Goal: Transaction & Acquisition: Purchase product/service

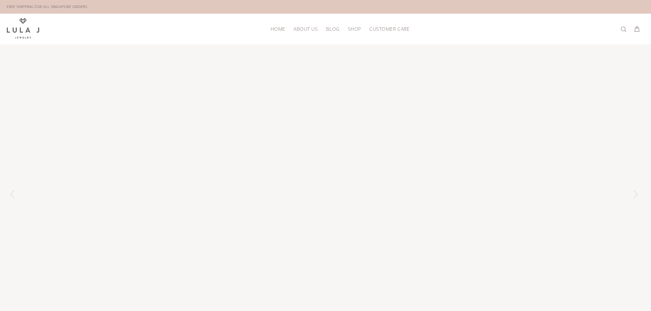
click at [356, 30] on span "Shop" at bounding box center [354, 28] width 13 height 5
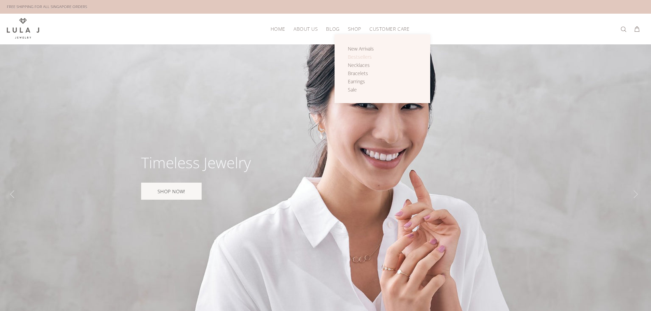
click at [363, 56] on span "Bestsellers" at bounding box center [360, 57] width 24 height 6
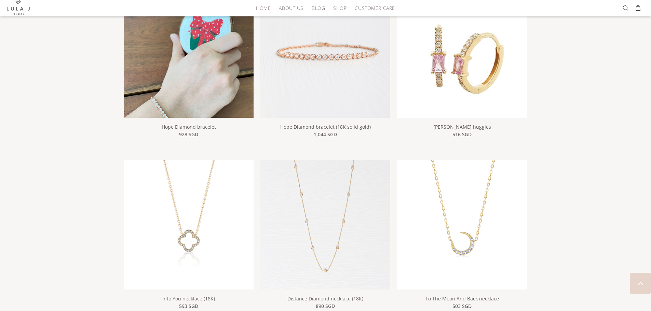
scroll to position [547, 0]
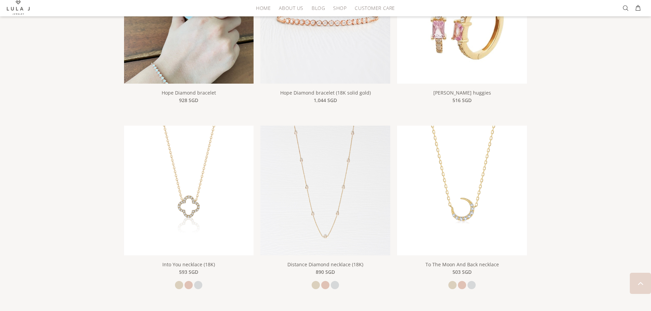
click at [202, 60] on img at bounding box center [189, 40] width 130 height 173
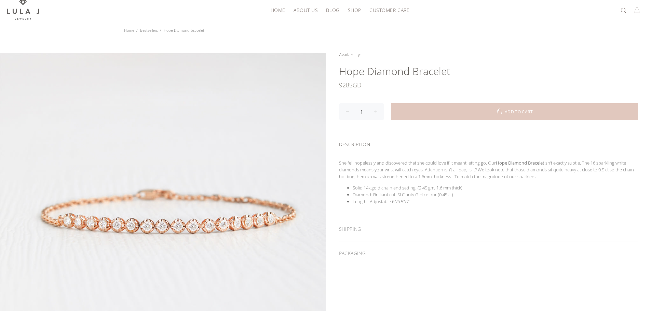
scroll to position [34, 0]
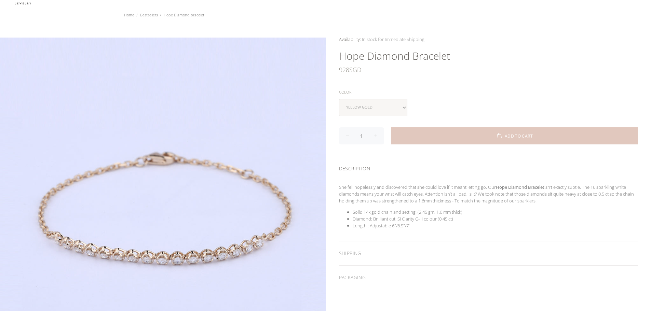
click at [489, 93] on div "Color:" at bounding box center [488, 92] width 299 height 9
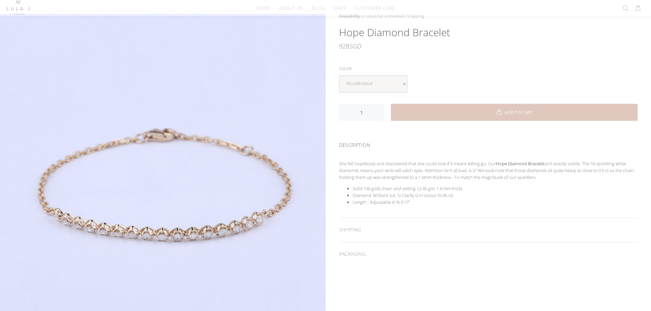
scroll to position [68, 0]
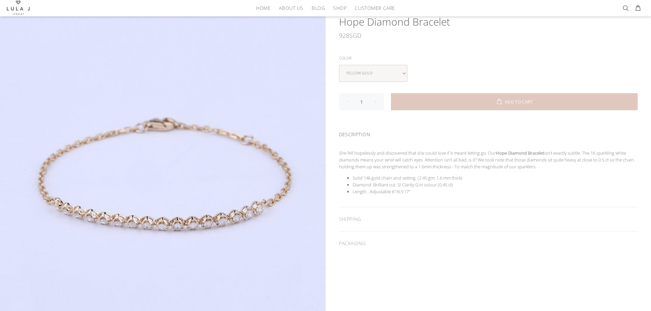
click at [449, 152] on p "She fell hopelessly and discovered that she could love if it meant letting go. …" at bounding box center [488, 160] width 299 height 21
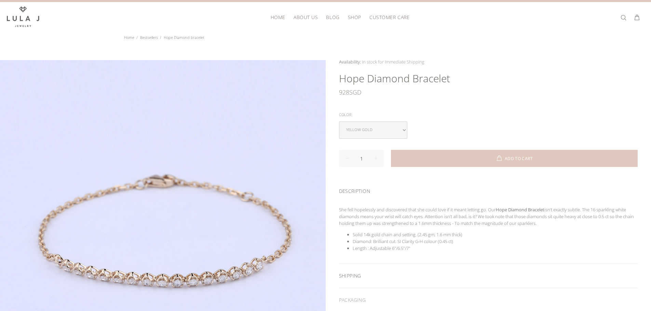
scroll to position [0, 0]
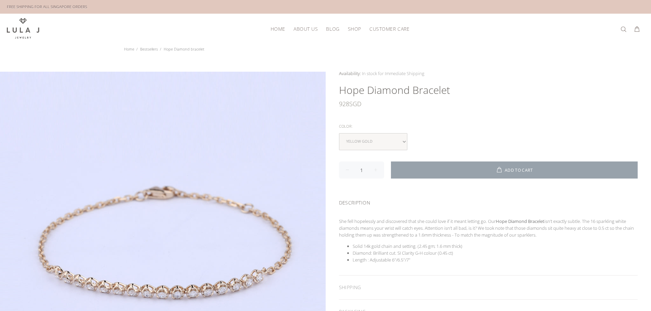
click at [426, 172] on button "ADD TO CART" at bounding box center [514, 170] width 247 height 17
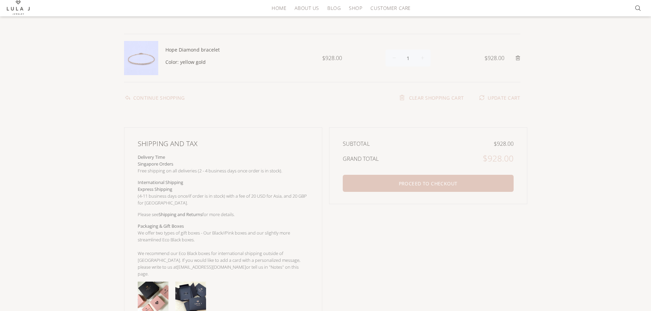
scroll to position [34, 0]
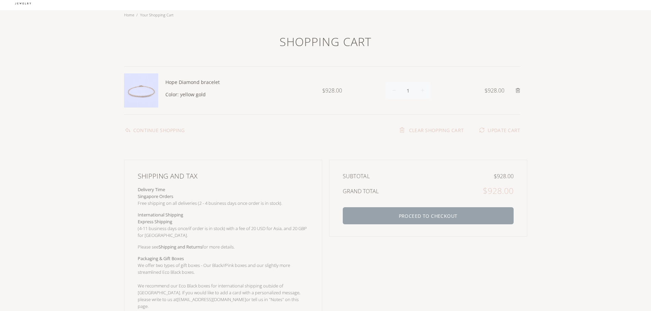
click at [453, 211] on button "PROCEED TO CHECKOUT" at bounding box center [428, 215] width 171 height 17
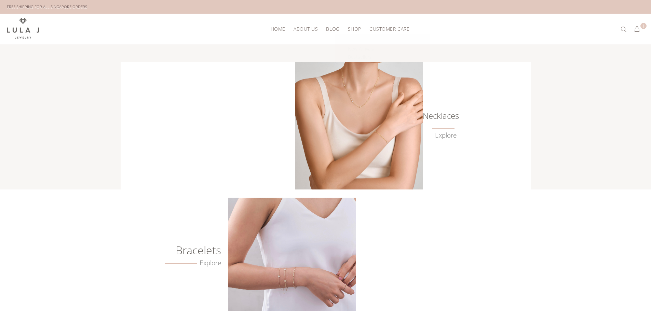
click at [355, 29] on span "Shop" at bounding box center [354, 28] width 13 height 5
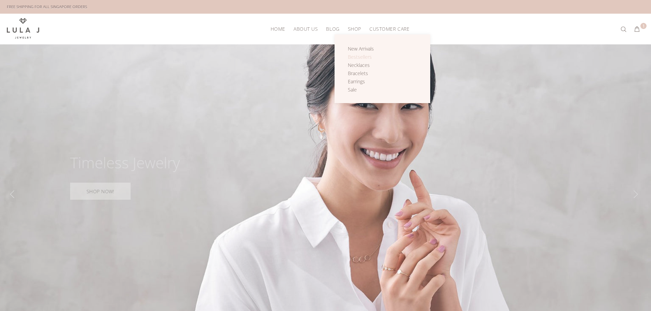
click at [365, 57] on span "Bestsellers" at bounding box center [360, 57] width 24 height 6
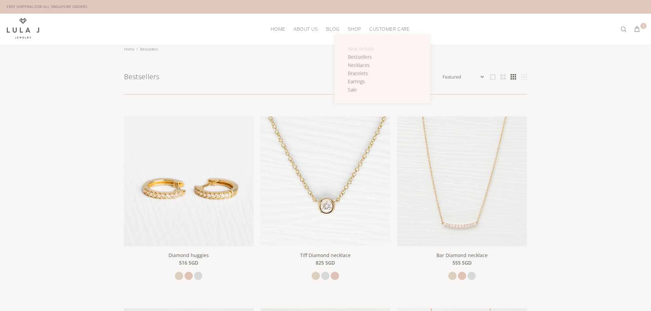
click at [360, 48] on span "New Arrivals" at bounding box center [361, 48] width 26 height 6
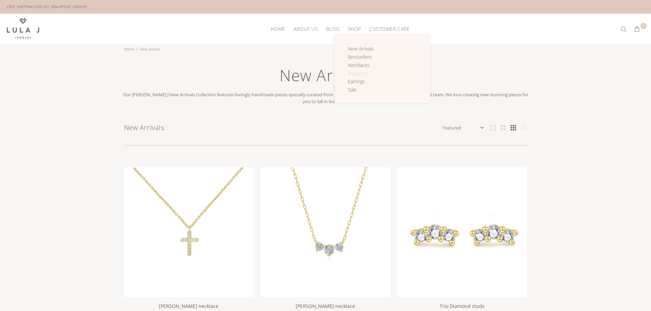
click at [363, 72] on span "Bracelets" at bounding box center [358, 73] width 20 height 6
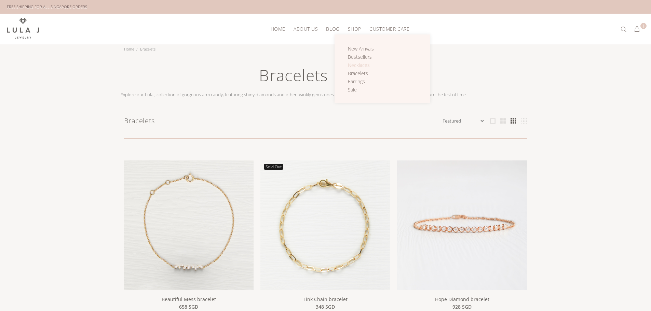
click at [359, 64] on span "Necklaces" at bounding box center [359, 65] width 22 height 6
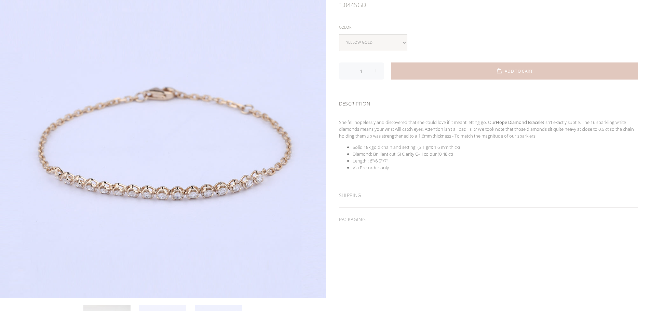
scroll to position [34, 0]
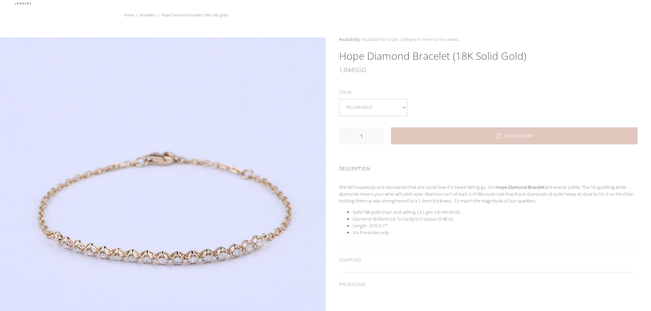
click at [386, 105] on select "yellow gold rose gold white gold" at bounding box center [373, 107] width 68 height 17
click at [485, 82] on div "Availability: In stock for Immediate Shipping Many In stock for Immediate Shipp…" at bounding box center [489, 166] width 326 height 261
click at [393, 107] on select "yellow gold rose gold white gold" at bounding box center [373, 107] width 68 height 17
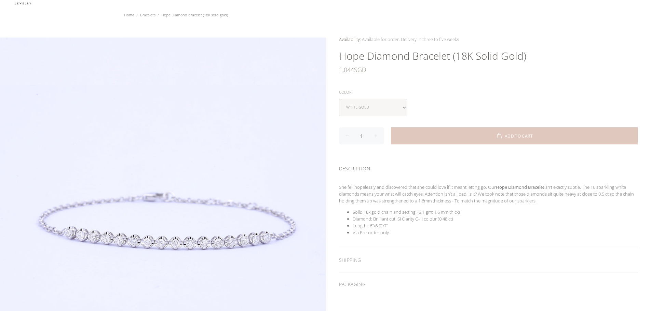
click at [455, 93] on div "Color:" at bounding box center [488, 92] width 299 height 9
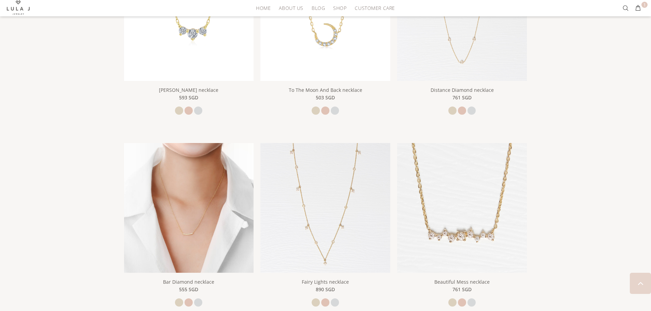
scroll to position [410, 0]
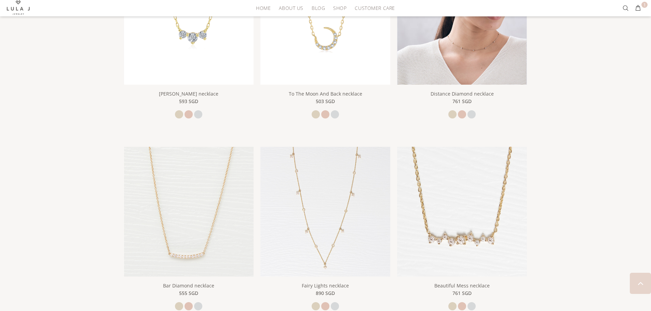
click at [494, 52] on img at bounding box center [462, 20] width 130 height 130
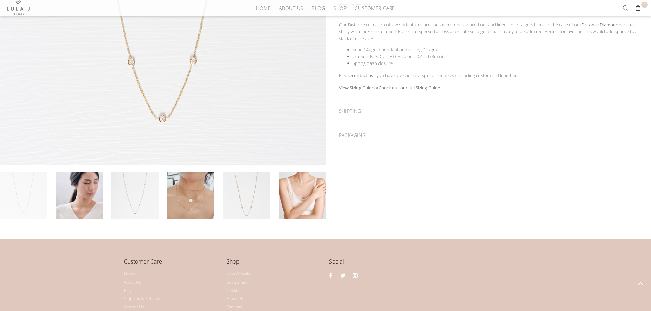
scroll to position [239, 0]
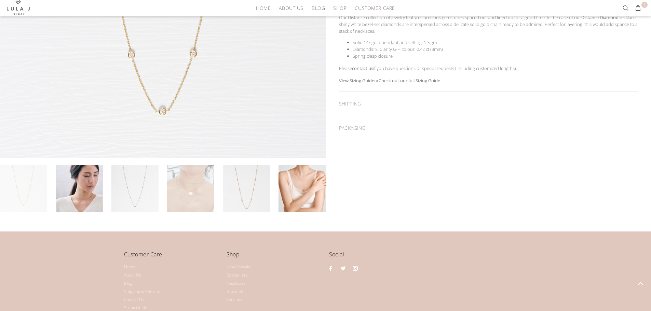
click at [211, 200] on link at bounding box center [190, 188] width 47 height 47
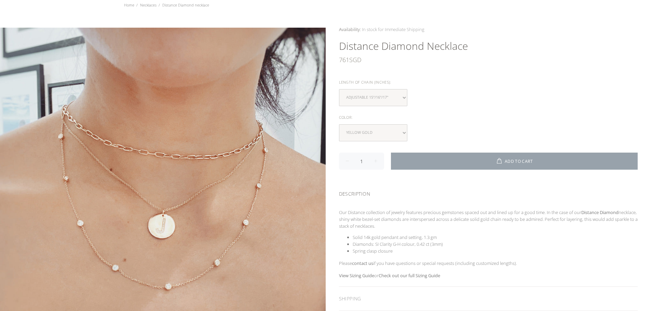
scroll to position [0, 0]
